Goal: Information Seeking & Learning: Learn about a topic

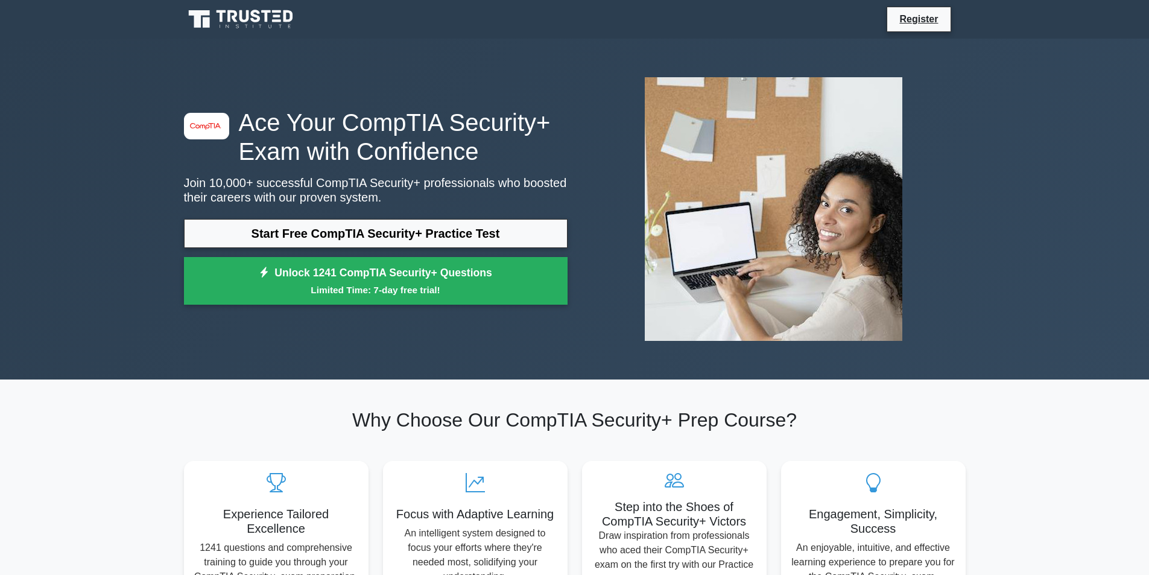
click at [317, 233] on link "Start Free CompTIA Security+ Practice Test" at bounding box center [375, 233] width 383 height 29
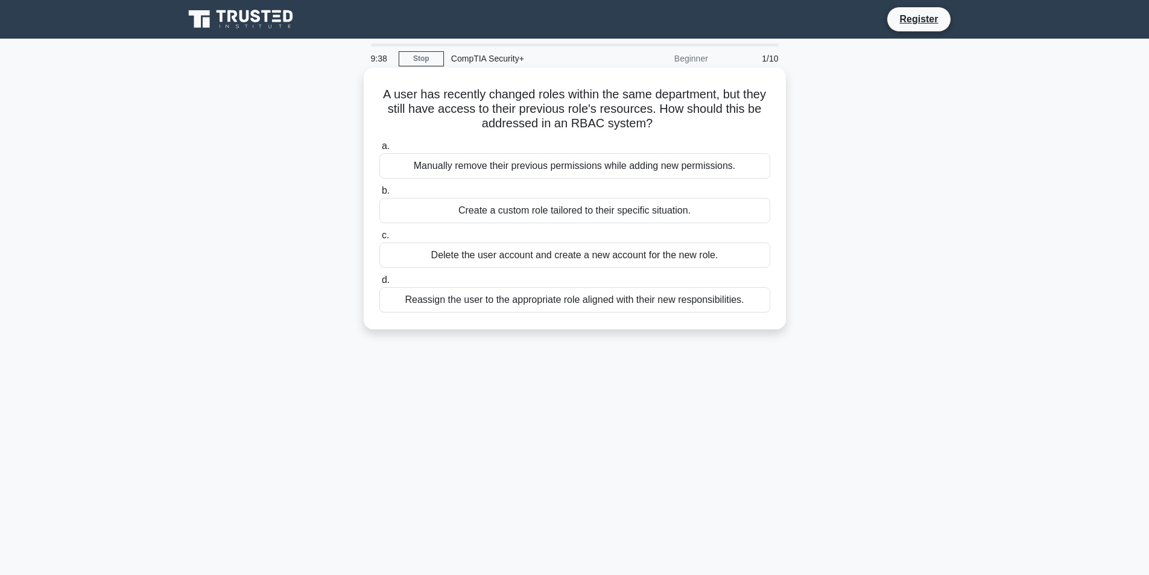
click at [605, 300] on div "Reassign the user to the appropriate role aligned with their new responsibiliti…" at bounding box center [574, 299] width 391 height 25
click at [379, 284] on input "d. Reassign the user to the appropriate role aligned with their new responsibil…" at bounding box center [379, 280] width 0 height 8
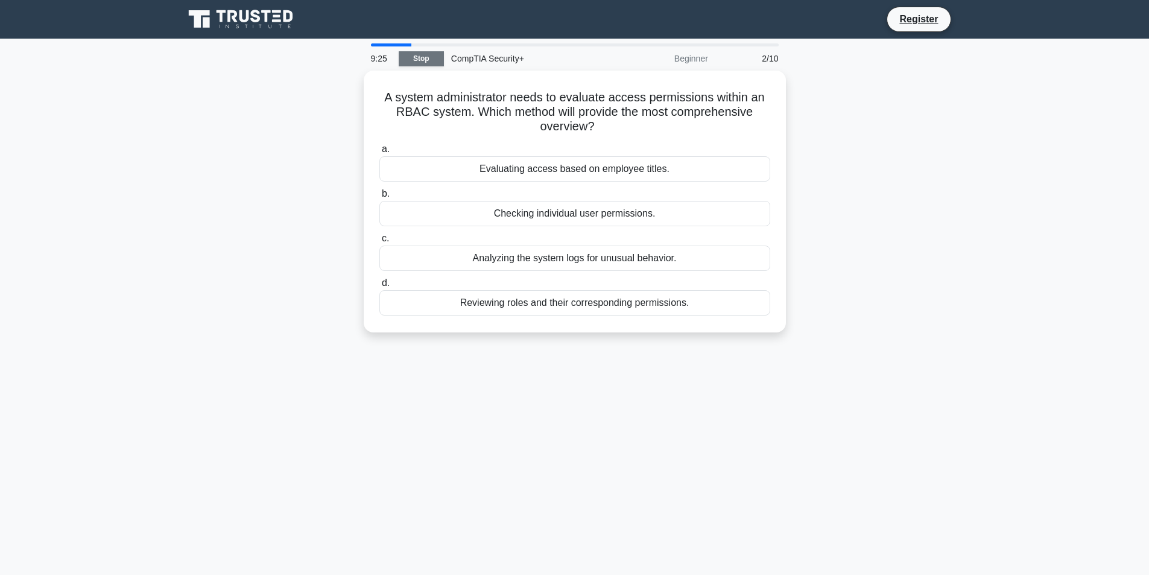
click at [421, 58] on link "Stop" at bounding box center [421, 58] width 45 height 15
